Goal: Check status

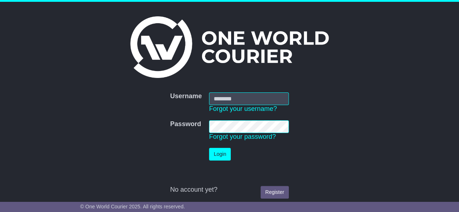
click at [0, 212] on nordpass-portal at bounding box center [0, 212] width 0 height 0
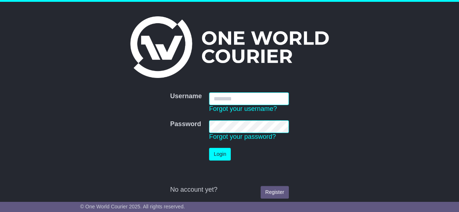
type input "**********"
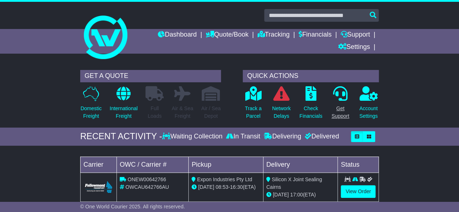
scroll to position [36, 0]
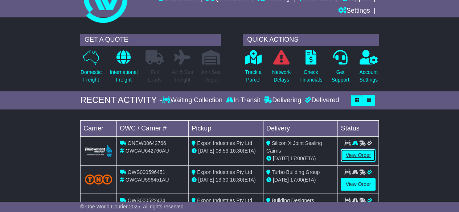
click at [353, 152] on link "View Order" at bounding box center [358, 155] width 35 height 13
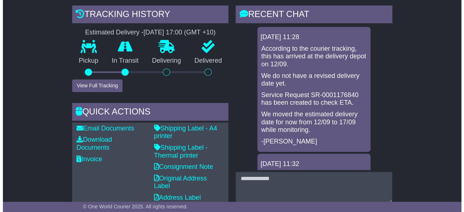
scroll to position [181, 0]
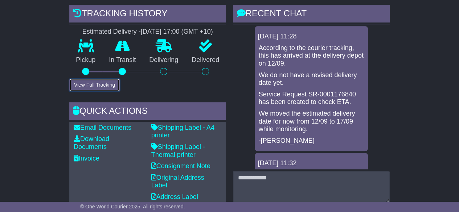
click at [82, 81] on button "View Full Tracking" at bounding box center [94, 85] width 50 height 13
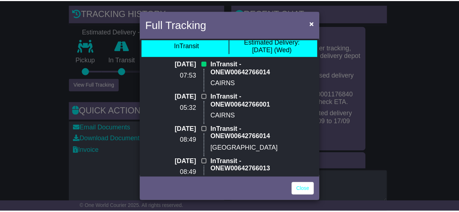
scroll to position [0, 0]
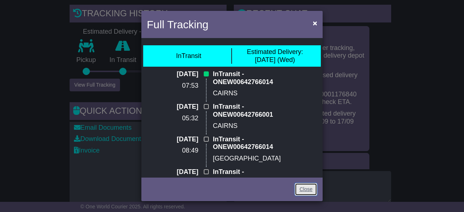
click at [300, 193] on link "Close" at bounding box center [306, 189] width 22 height 13
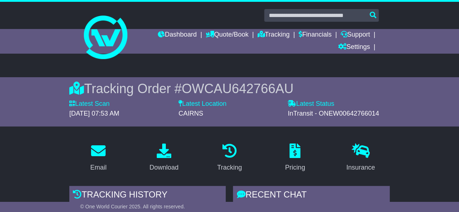
click at [363, 33] on link "Support" at bounding box center [354, 35] width 29 height 12
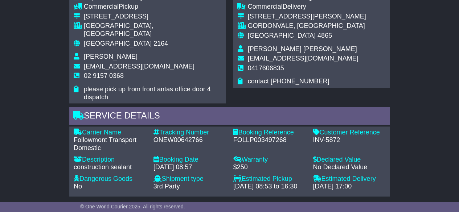
scroll to position [483, 0]
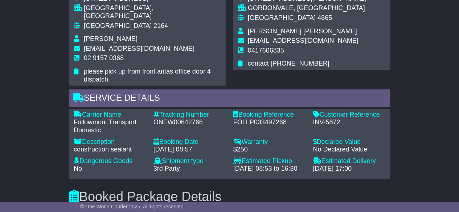
click at [55, 82] on div "Email Download Tracking Pricing Insurance" at bounding box center [229, 54] width 459 height 801
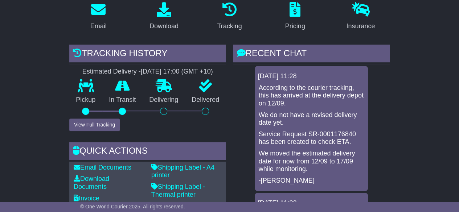
scroll to position [157, 0]
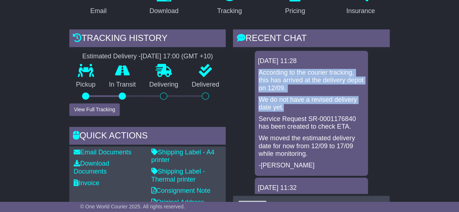
drag, startPoint x: 258, startPoint y: 72, endPoint x: 311, endPoint y: 103, distance: 61.2
click at [311, 103] on div "According to the courier tracking, this has arrived at the delivery depot on 12…" at bounding box center [311, 119] width 107 height 101
click at [315, 90] on p "According to the courier tracking, this has arrived at the delivery depot on 12…" at bounding box center [311, 81] width 106 height 24
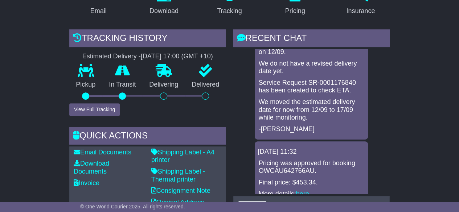
scroll to position [49, 0]
